Goal: Task Accomplishment & Management: Use online tool/utility

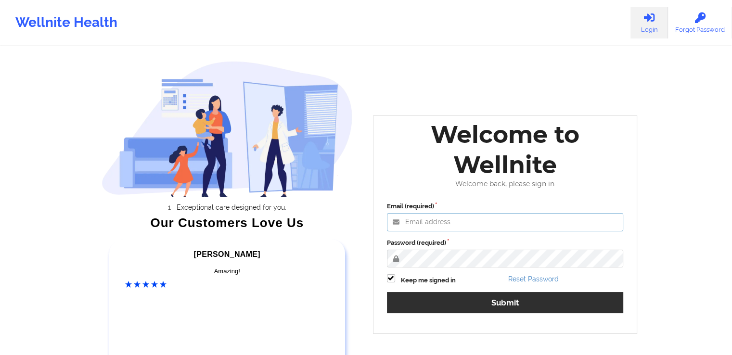
type input "[EMAIL_ADDRESS][DOMAIN_NAME]"
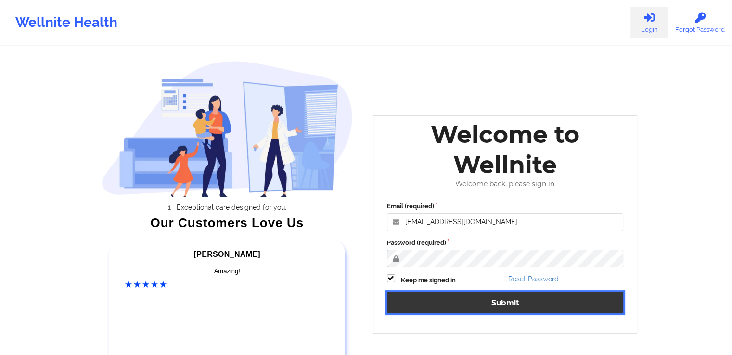
click at [503, 304] on button "Submit" at bounding box center [505, 302] width 237 height 21
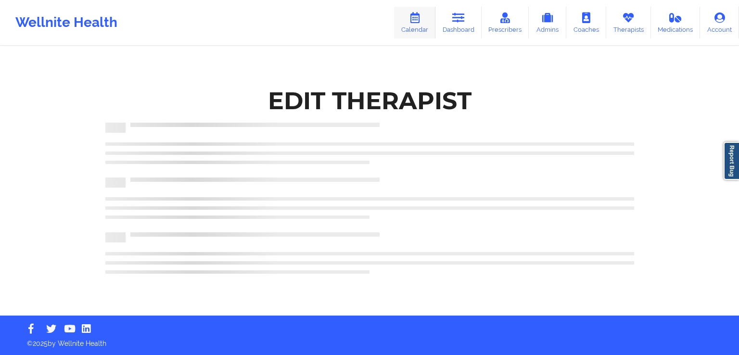
click at [422, 25] on link "Calendar" at bounding box center [414, 23] width 41 height 32
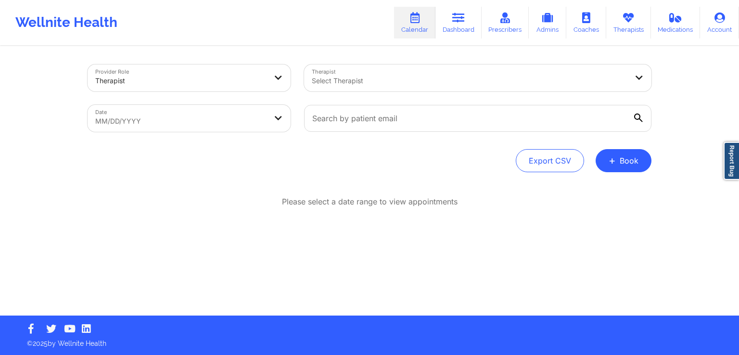
click at [237, 128] on body "Wellnite Health Calendar Dashboard Prescribers Admins Coaches Therapists Medica…" at bounding box center [369, 177] width 739 height 355
select select "2025-8"
select select "2025-9"
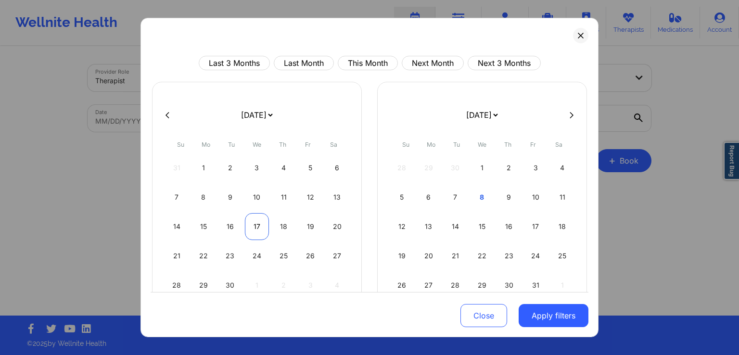
click at [259, 224] on div "17" at bounding box center [257, 226] width 25 height 27
select select "2025-8"
select select "2025-9"
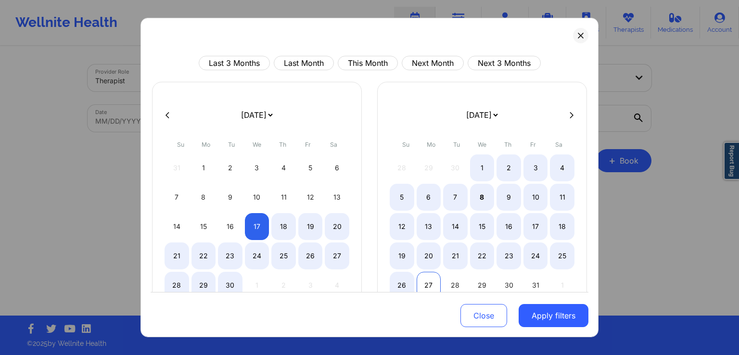
select select "2025-8"
select select "2025-9"
select select "2025-8"
select select "2025-9"
select select "2025-8"
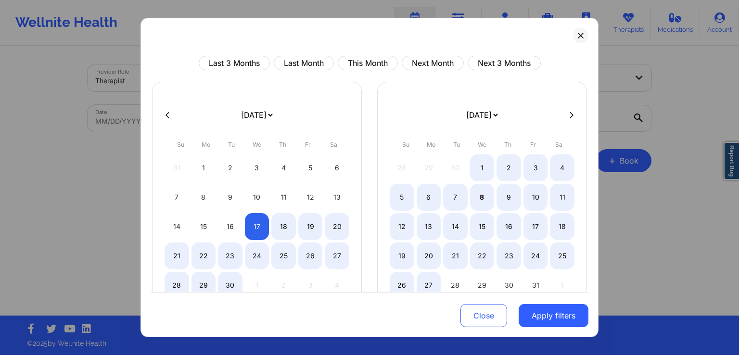
select select "2025-9"
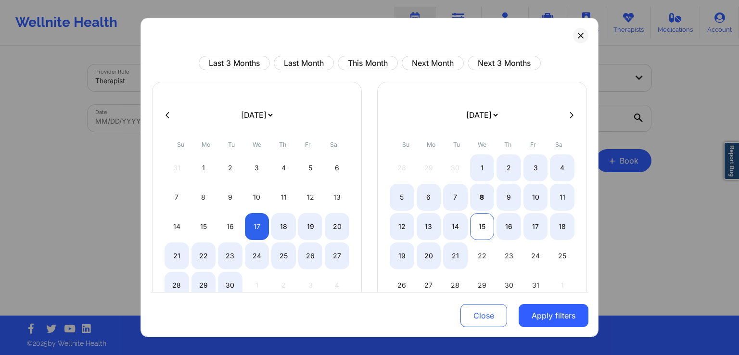
select select "2025-8"
select select "2025-9"
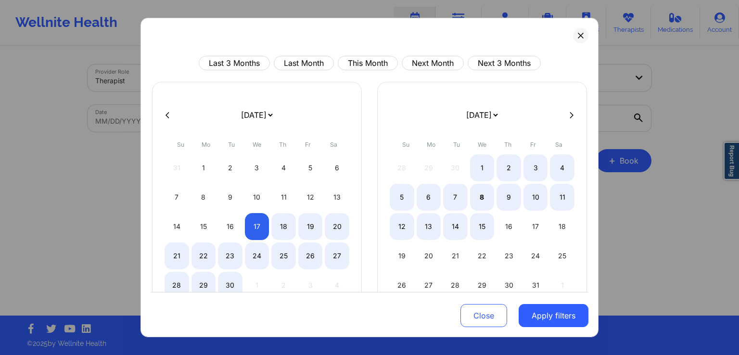
click at [466, 218] on div "12 13 14 15 16 17 18" at bounding box center [482, 226] width 185 height 27
select select "2025-8"
select select "2025-9"
click at [474, 222] on div "15" at bounding box center [482, 226] width 25 height 27
select select "2025-8"
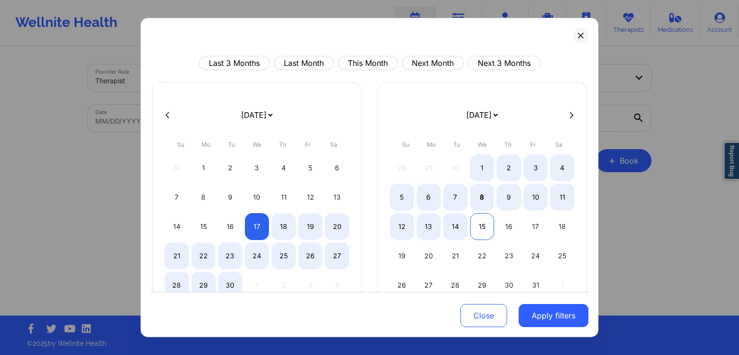
select select "2025-9"
click at [533, 316] on button "Apply filters" at bounding box center [553, 315] width 70 height 23
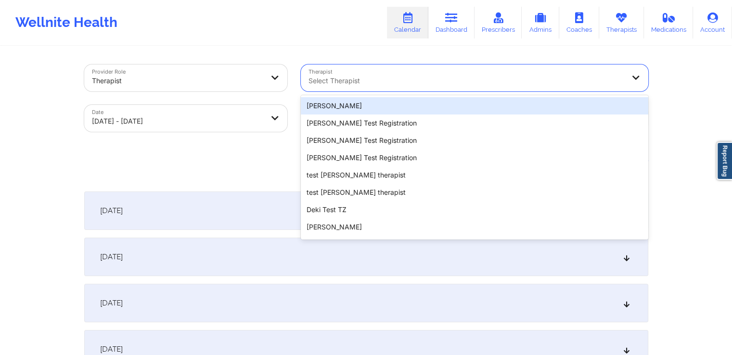
click at [500, 75] on div at bounding box center [466, 81] width 316 height 12
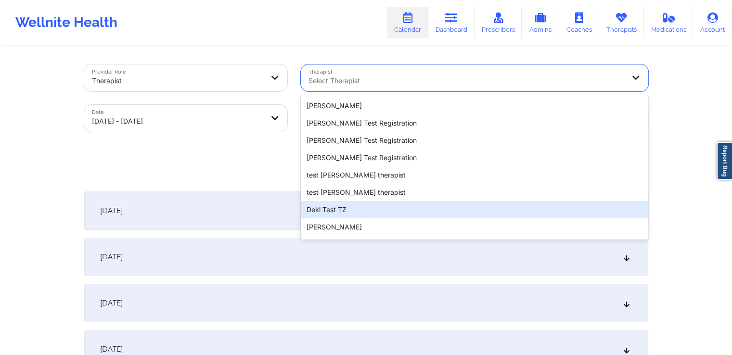
click at [383, 209] on div "Deki Test TZ" at bounding box center [474, 209] width 347 height 17
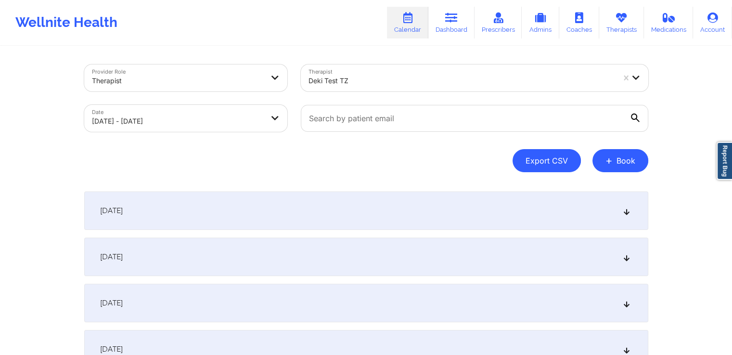
click at [550, 166] on button "Export CSV" at bounding box center [546, 160] width 68 height 23
select select "2025-8"
select select "2025-9"
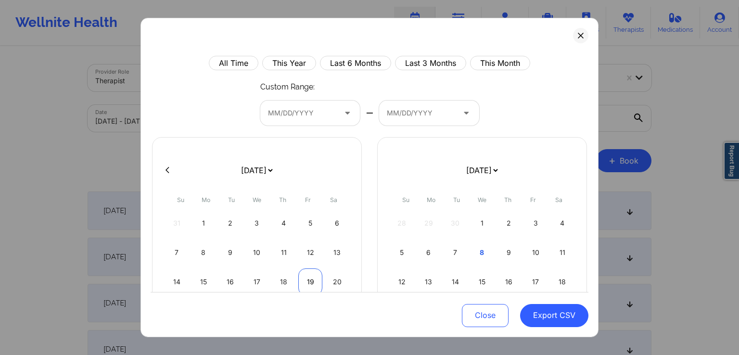
click at [308, 283] on div "19" at bounding box center [310, 281] width 25 height 27
select select "2025-8"
select select "2025-9"
select select "2025-8"
select select "2025-9"
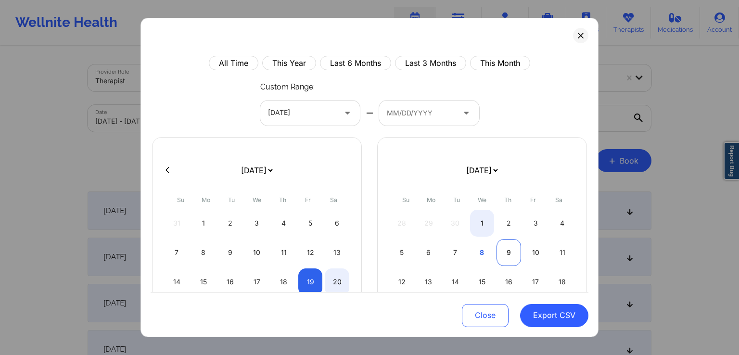
select select "2025-8"
select select "2025-9"
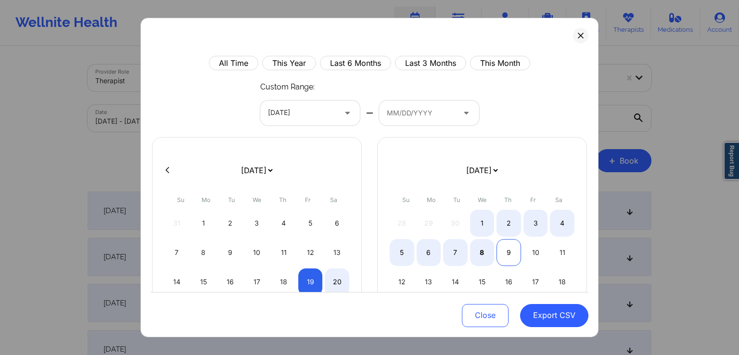
click at [506, 247] on div "9" at bounding box center [508, 252] width 25 height 27
select select "2025-8"
select select "2025-9"
click at [544, 311] on button "Export CSV" at bounding box center [554, 315] width 68 height 23
select select "2025-8"
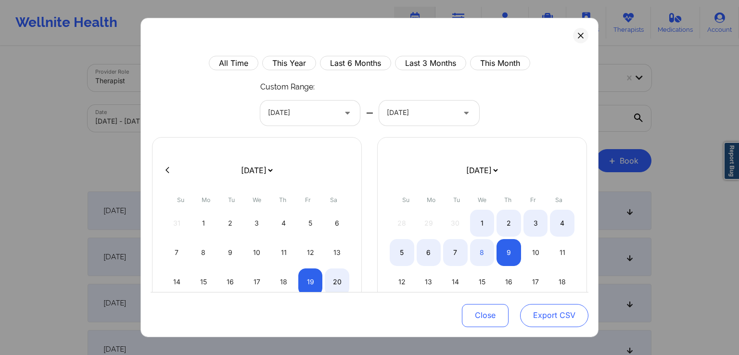
select select "2025-9"
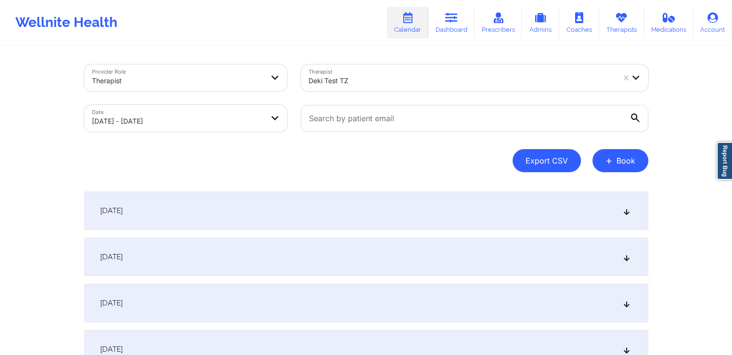
click at [557, 164] on button "Export CSV" at bounding box center [546, 160] width 68 height 23
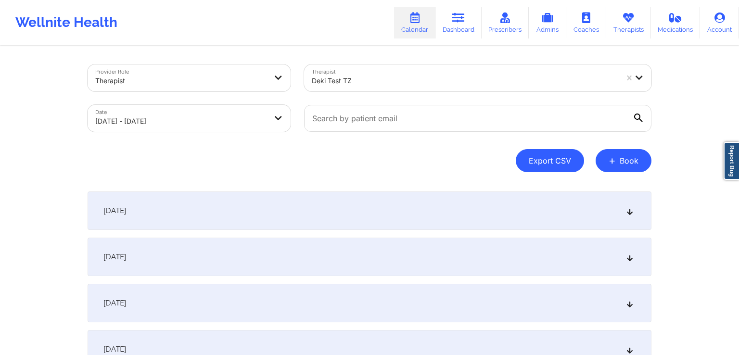
select select "2025-8"
select select "2025-9"
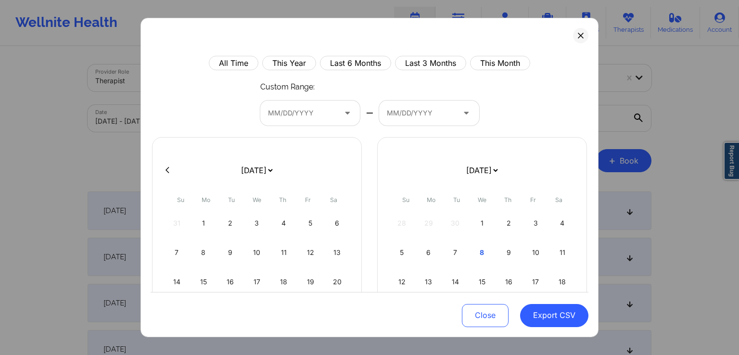
click at [329, 113] on div at bounding box center [302, 113] width 68 height 12
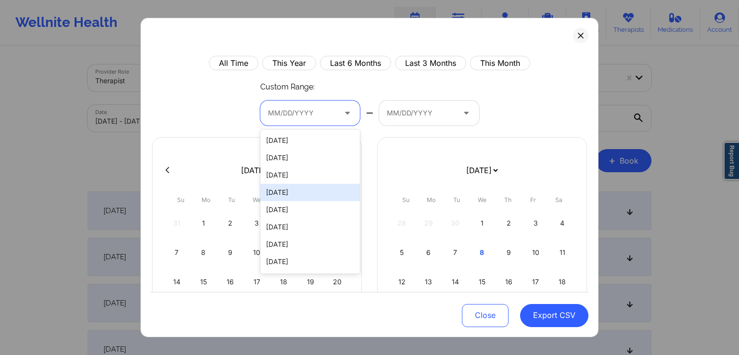
scroll to position [6078, 0]
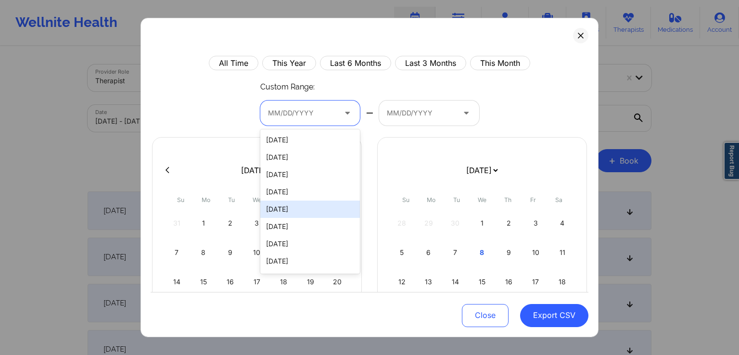
click at [279, 206] on div "[DATE]" at bounding box center [310, 209] width 100 height 17
select select "2024-9"
select select "2024-10"
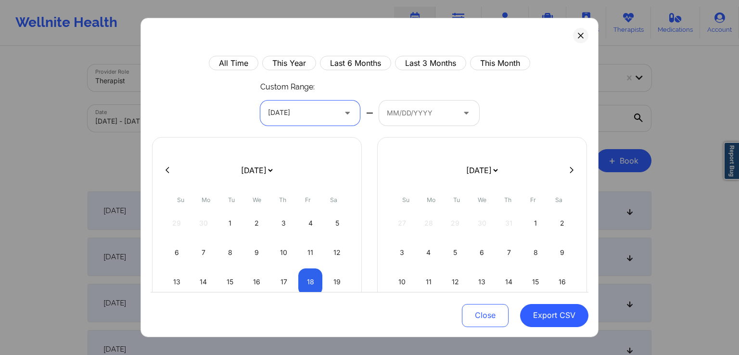
click at [424, 106] on div "MM/DD/YYYY" at bounding box center [417, 113] width 77 height 25
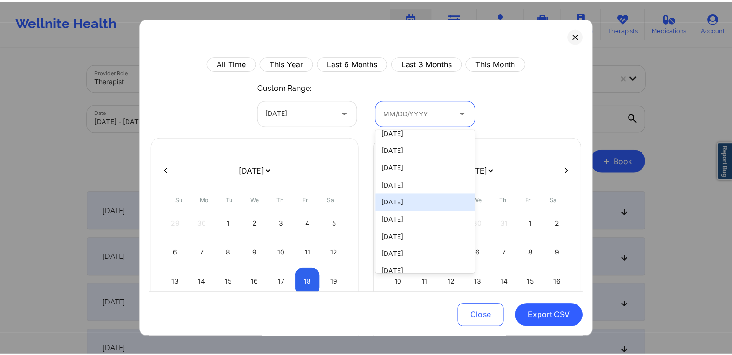
scroll to position [8170, 0]
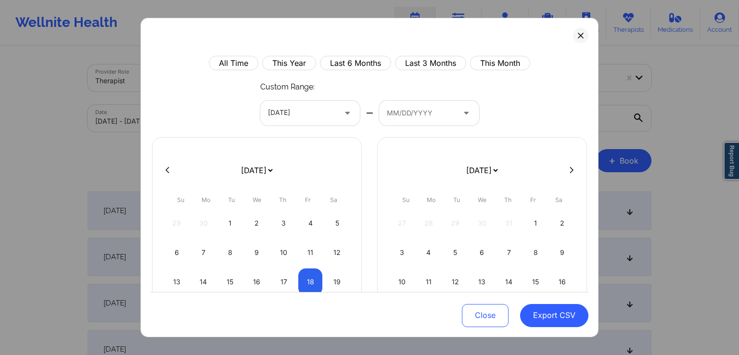
click at [510, 99] on div "All Time This Year Last 6 Months Last 3 Months This Month Custom Range: [DATE] …" at bounding box center [370, 243] width 438 height 374
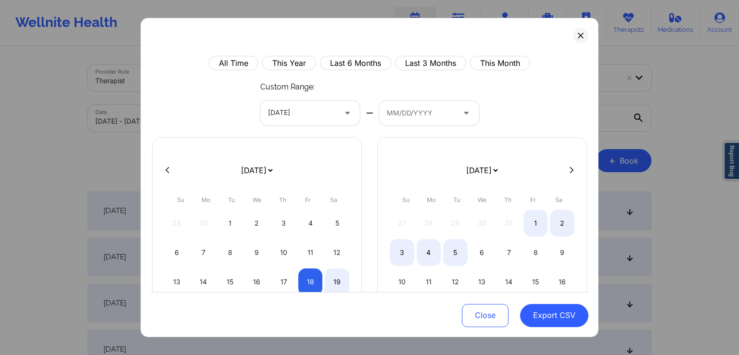
select select "2024-9"
select select "2024-10"
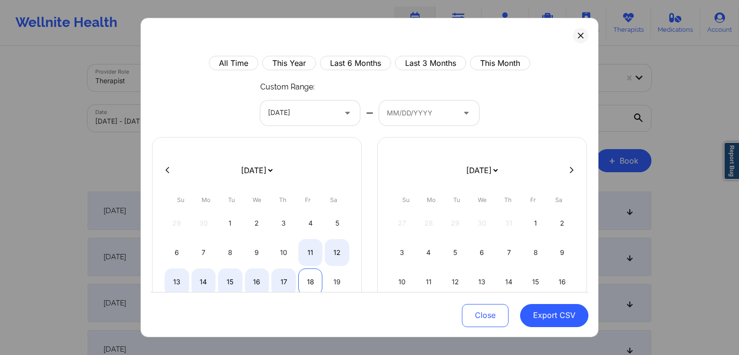
select select "2024-9"
select select "2024-10"
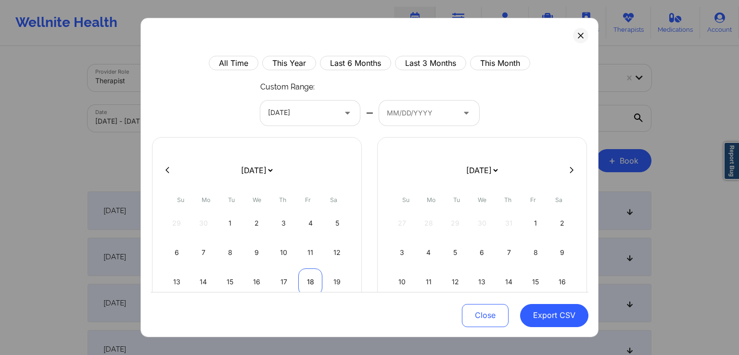
click at [306, 279] on div "18" at bounding box center [310, 281] width 25 height 27
select select "2024-9"
select select "2024-10"
click at [537, 312] on button "Export CSV" at bounding box center [554, 315] width 68 height 23
select select "2024-9"
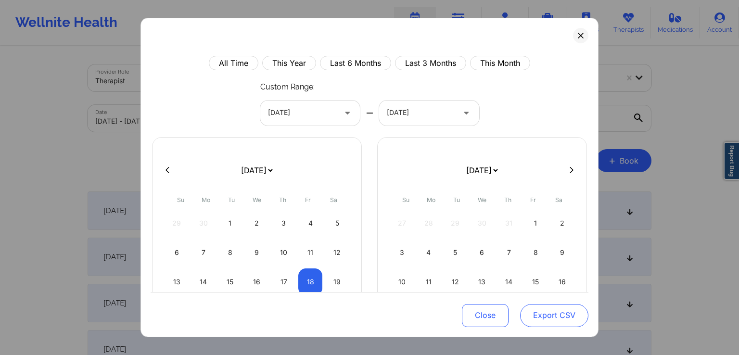
select select "2024-10"
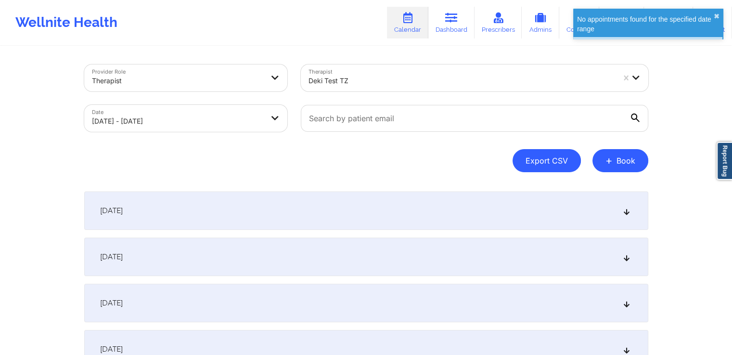
click at [554, 156] on button "Export CSV" at bounding box center [546, 160] width 68 height 23
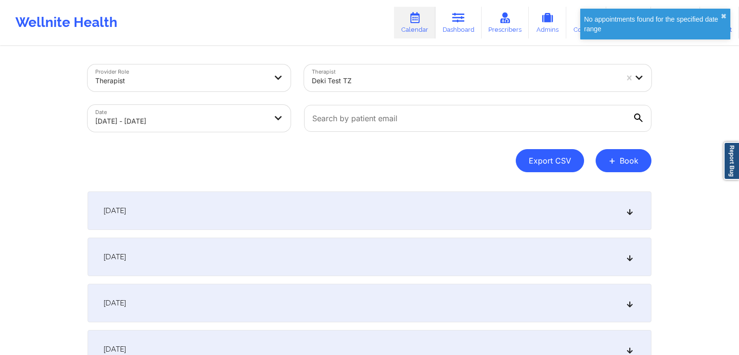
select select "2025-8"
select select "2025-9"
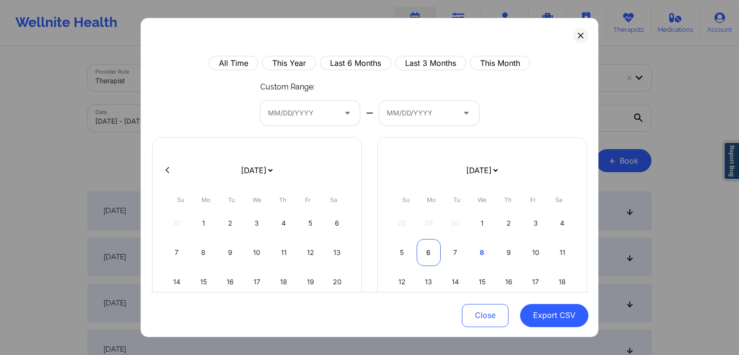
click at [434, 253] on div "6" at bounding box center [429, 252] width 25 height 27
select select "2025-8"
select select "2025-9"
select select "2025-8"
select select "2025-9"
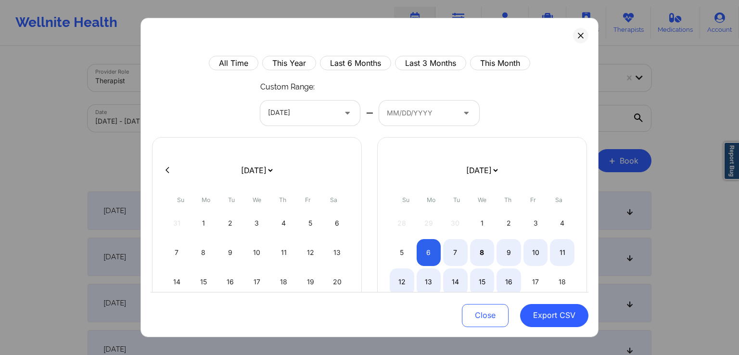
select select "2025-8"
select select "2025-9"
select select "2025-8"
select select "2025-9"
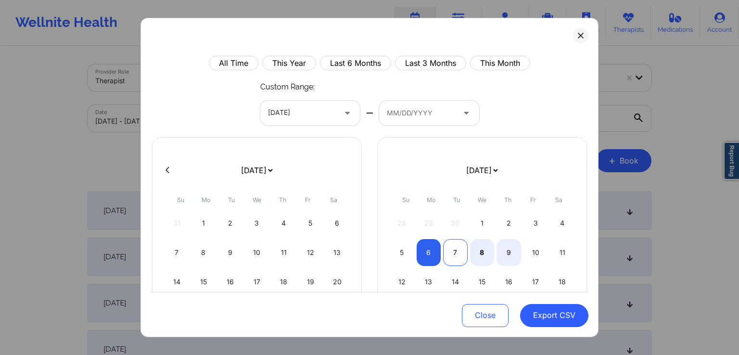
select select "2025-8"
select select "2025-9"
select select "2025-8"
select select "2025-9"
click at [436, 113] on div at bounding box center [421, 113] width 68 height 12
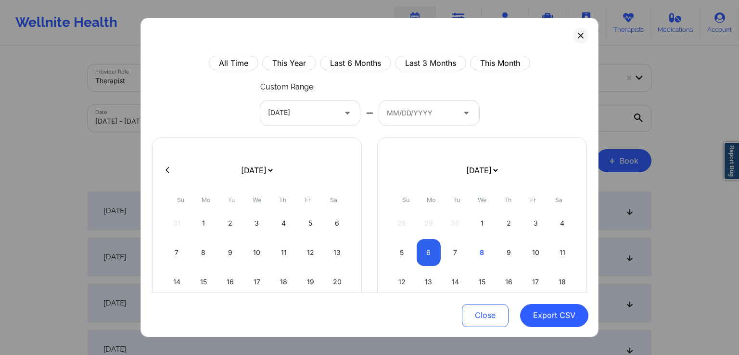
click at [519, 146] on div "[DATE] [DATE] [DATE] [DATE] [DATE] [DATE] [DATE] [DATE] [DATE] [DATE] [DATE] [D…" at bounding box center [482, 255] width 210 height 237
select select "2025-8"
select select "2025-9"
select select "2025-8"
select select "2025-9"
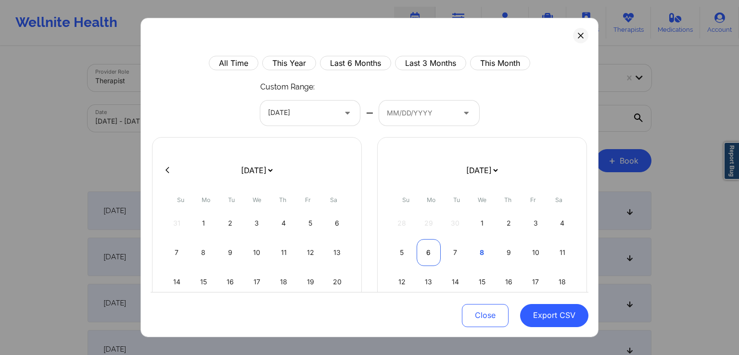
click at [425, 252] on div "6" at bounding box center [429, 252] width 25 height 27
select select "2025-8"
select select "2025-9"
click at [532, 315] on button "Export CSV" at bounding box center [554, 315] width 68 height 23
select select "2025-8"
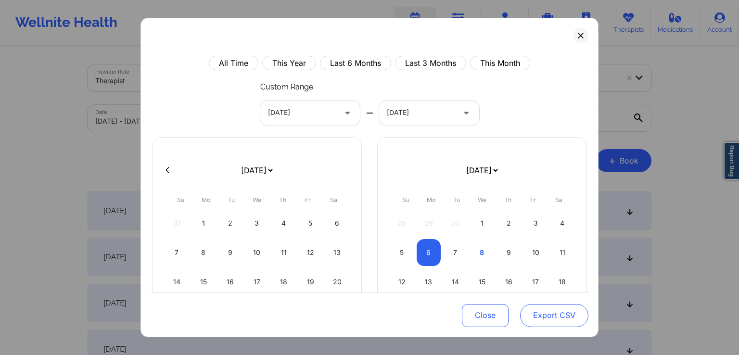
select select "2025-9"
